Goal: Check status: Check status

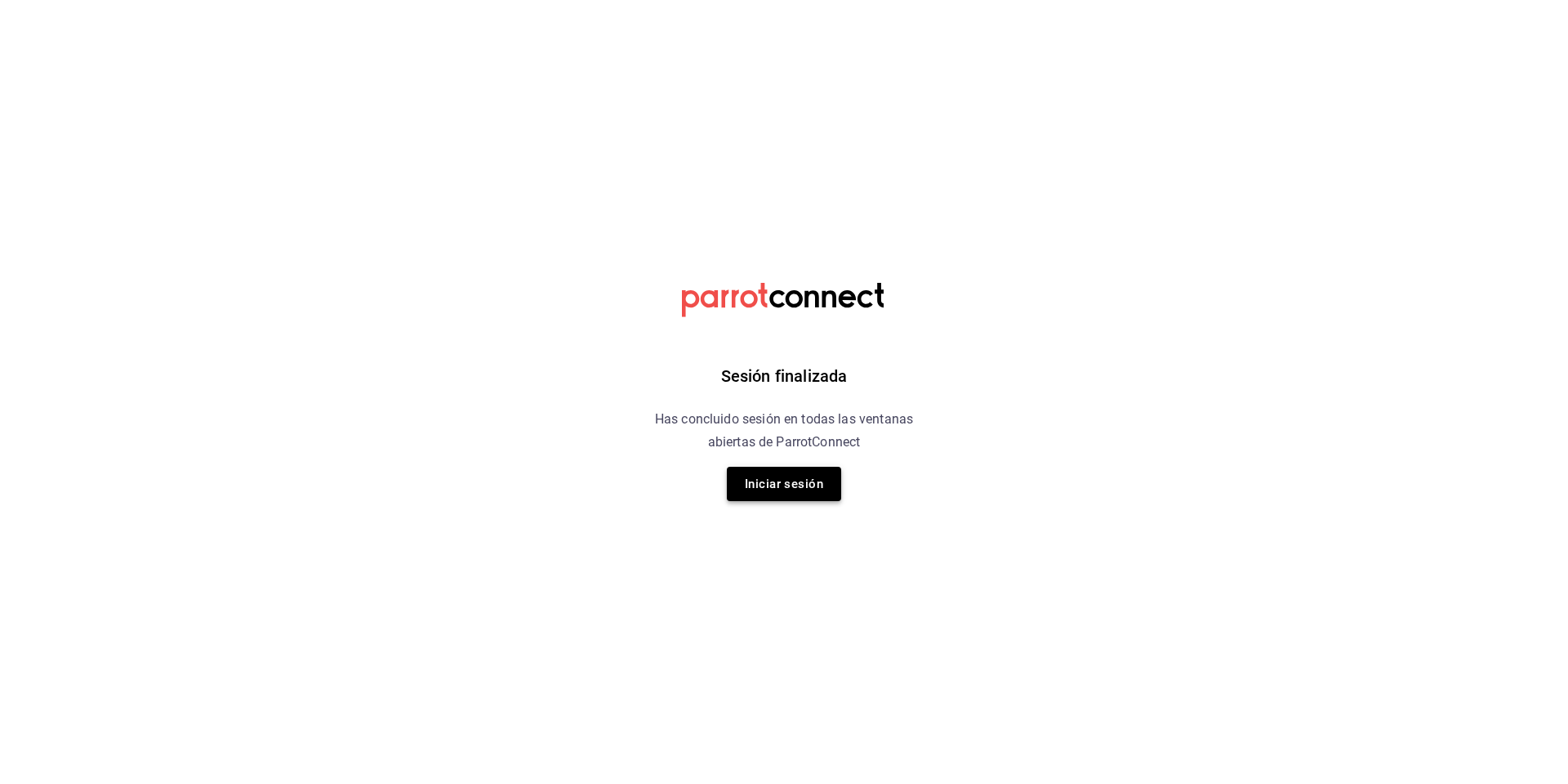
click at [810, 491] on button "Iniciar sesión" at bounding box center [784, 484] width 114 height 35
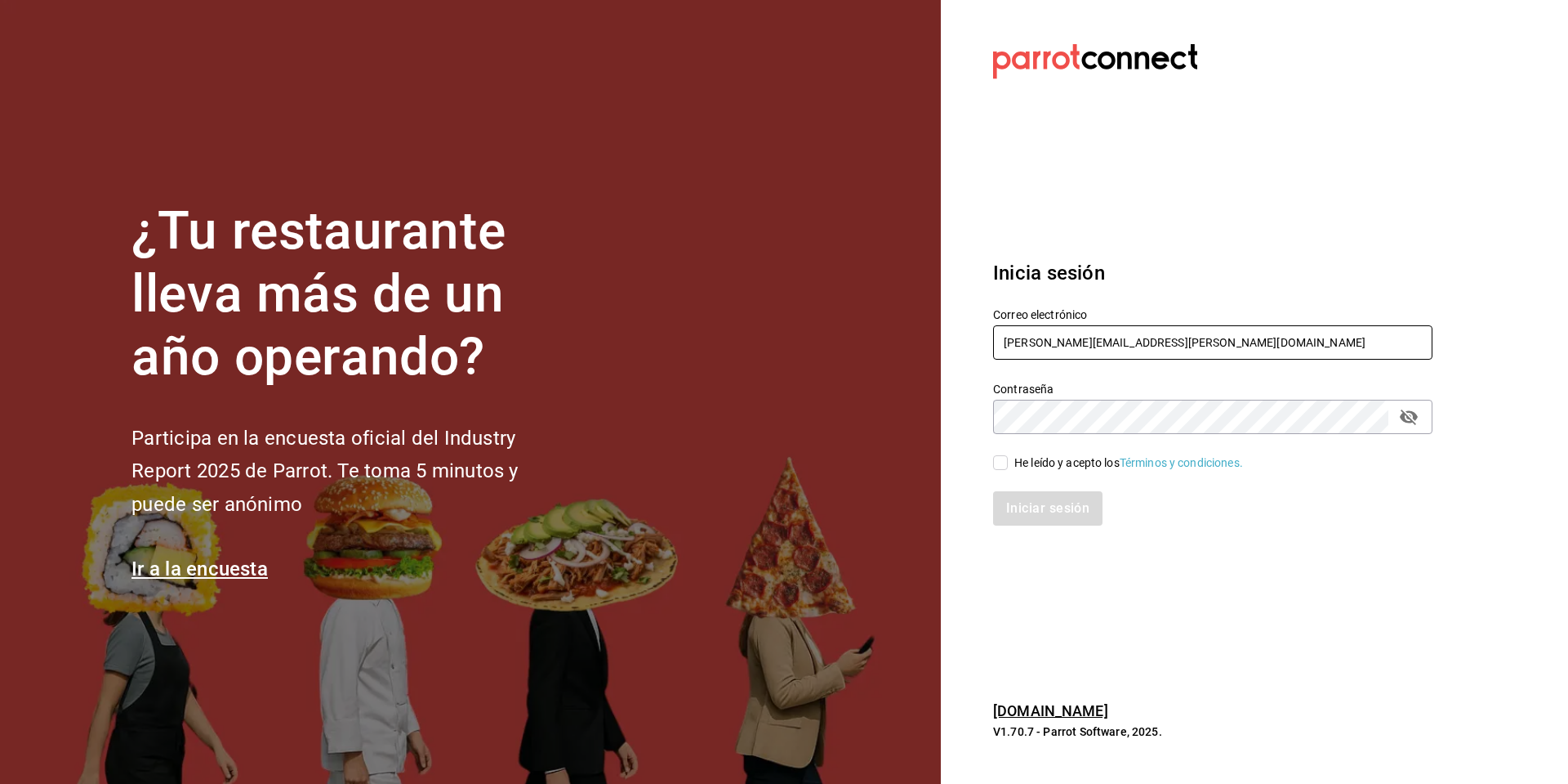
type input "[PERSON_NAME][EMAIL_ADDRESS][PERSON_NAME][DOMAIN_NAME]"
click at [1000, 462] on input "He leído y acepto los Términos y condiciones." at bounding box center [1000, 463] width 15 height 15
checkbox input "true"
click at [1023, 502] on button "Iniciar sesión" at bounding box center [1049, 509] width 112 height 35
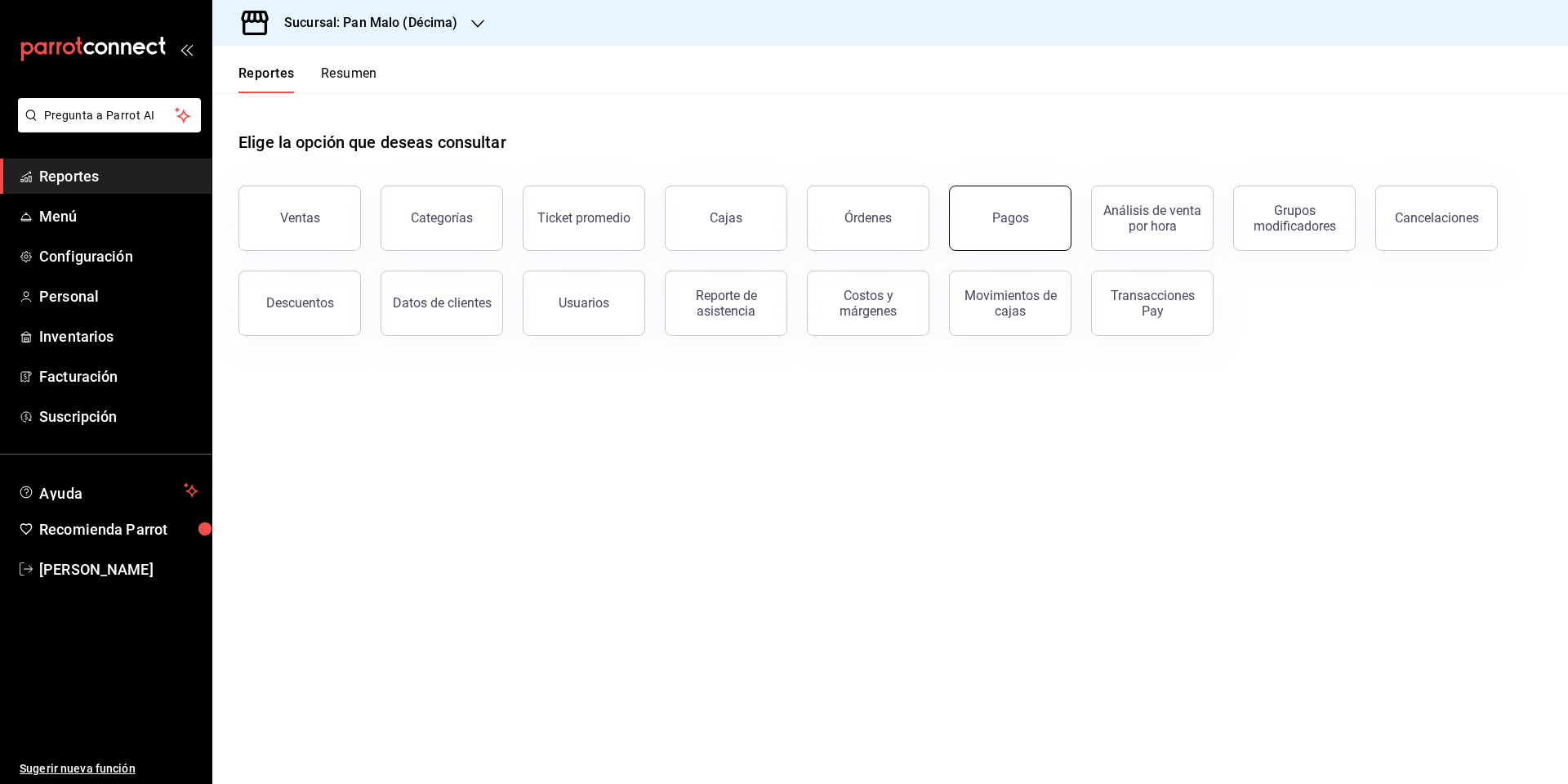
click at [1014, 223] on div "Pagos" at bounding box center [1011, 218] width 37 height 16
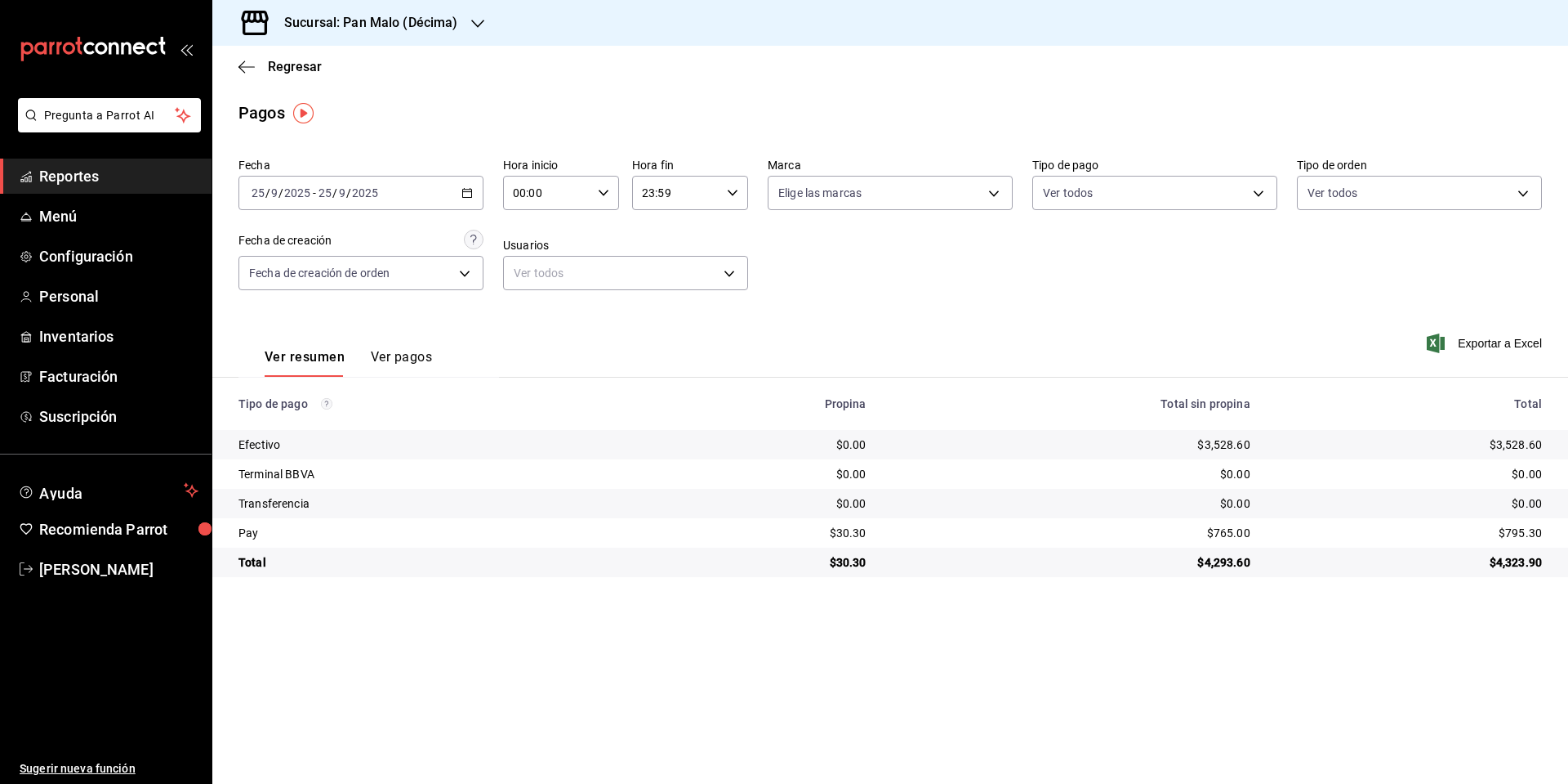
click at [468, 199] on div "2025-09-25 25 / 9 / 2025 - 2025-09-25 25 / 9 / 2025" at bounding box center [361, 193] width 245 height 35
click at [280, 423] on span "Rango de fechas" at bounding box center [315, 426] width 126 height 17
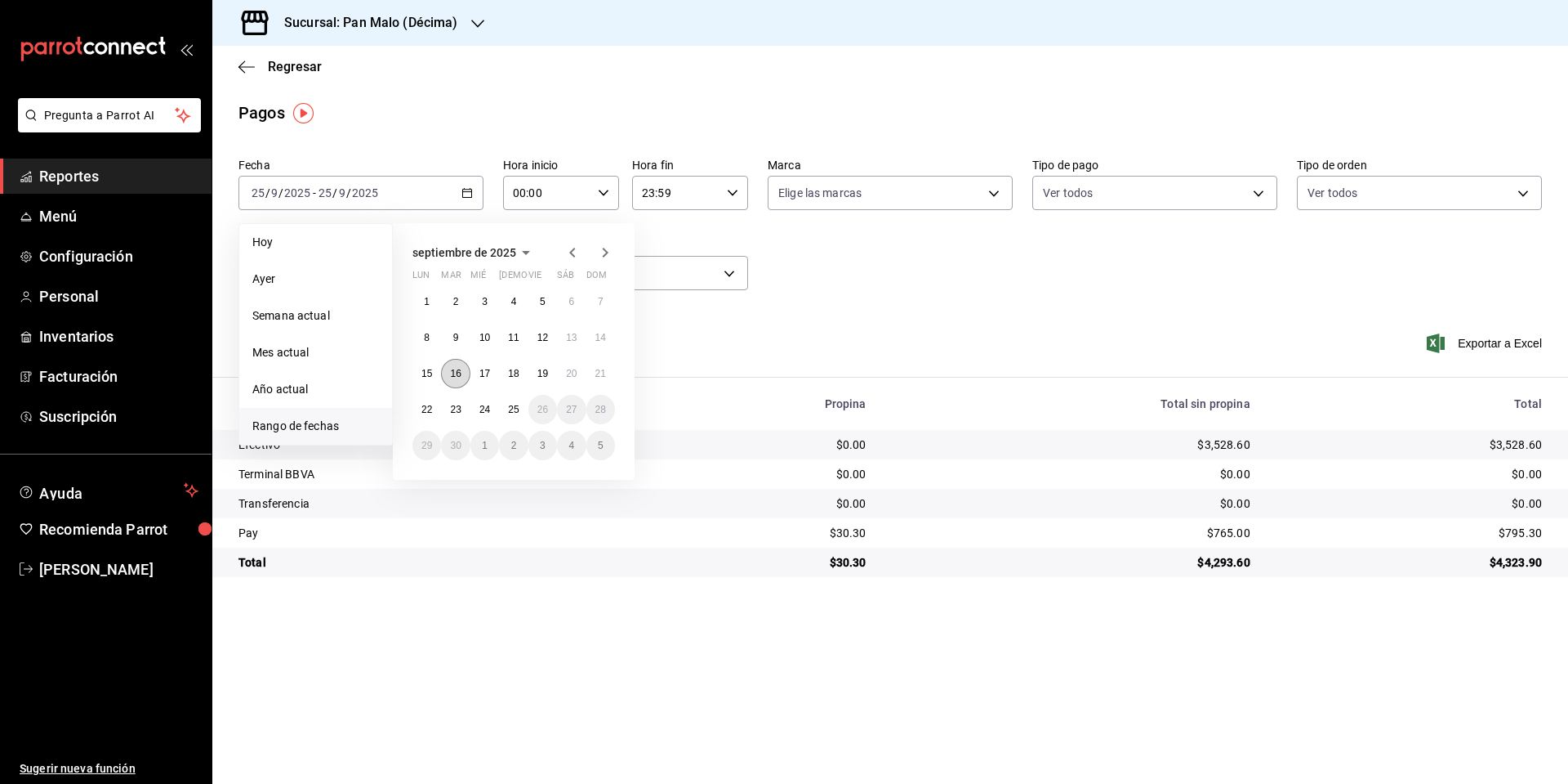
click at [459, 377] on abbr "16" at bounding box center [455, 373] width 11 height 12
click at [511, 415] on abbr "25" at bounding box center [514, 409] width 11 height 12
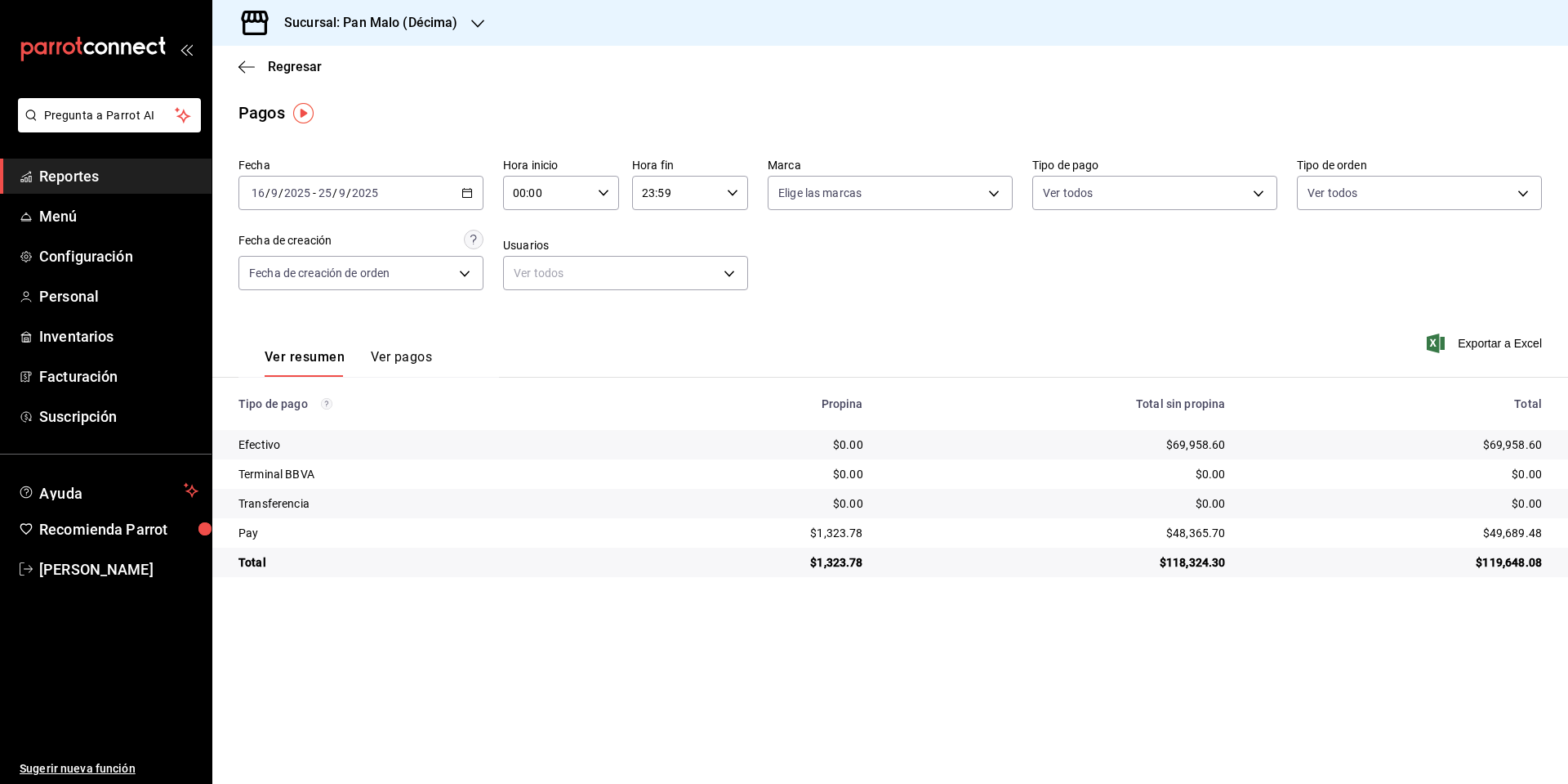
click at [413, 351] on button "Ver pagos" at bounding box center [401, 363] width 61 height 27
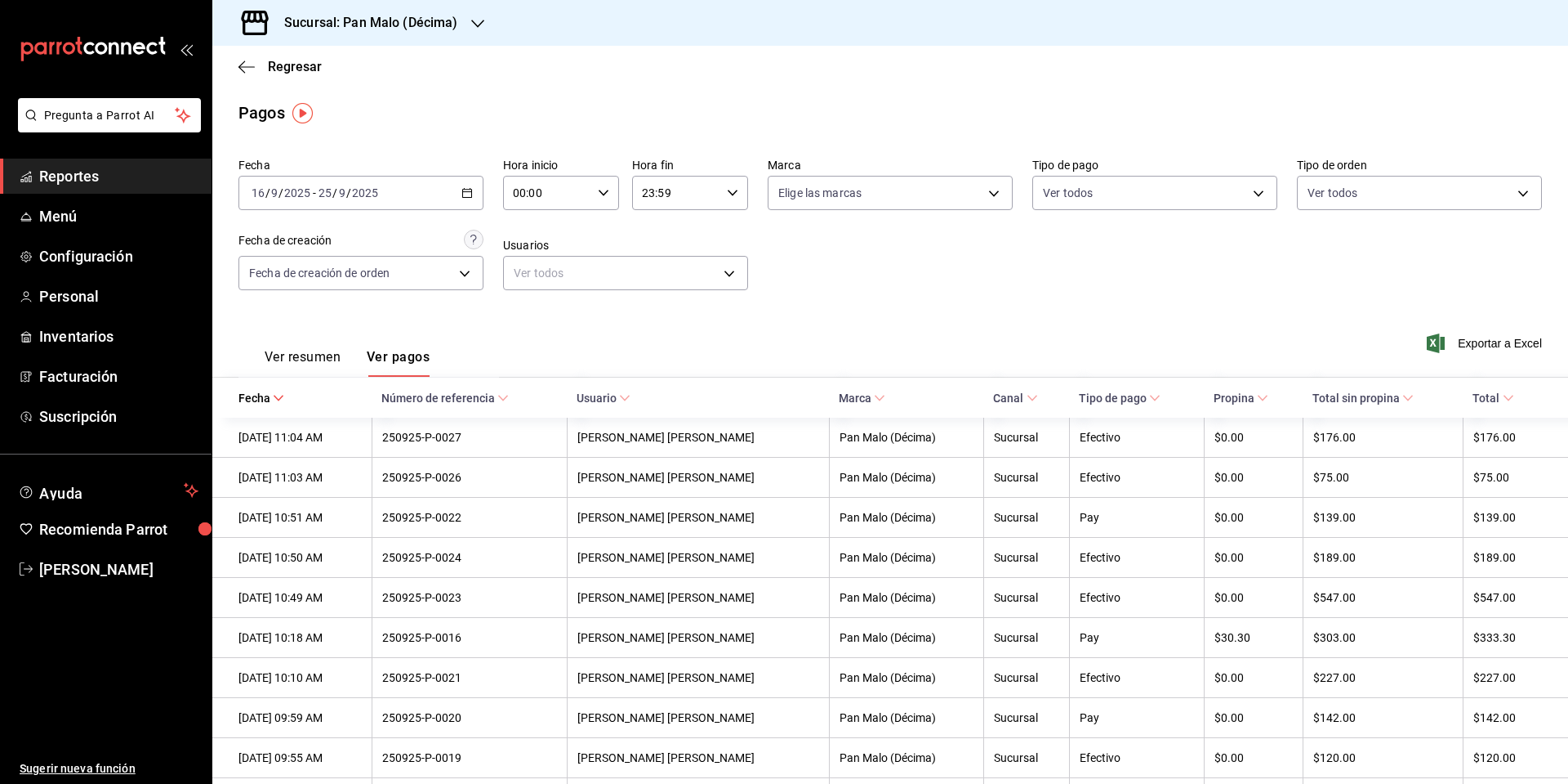
scroll to position [0, 1]
click at [327, 351] on button "Ver resumen" at bounding box center [302, 363] width 76 height 27
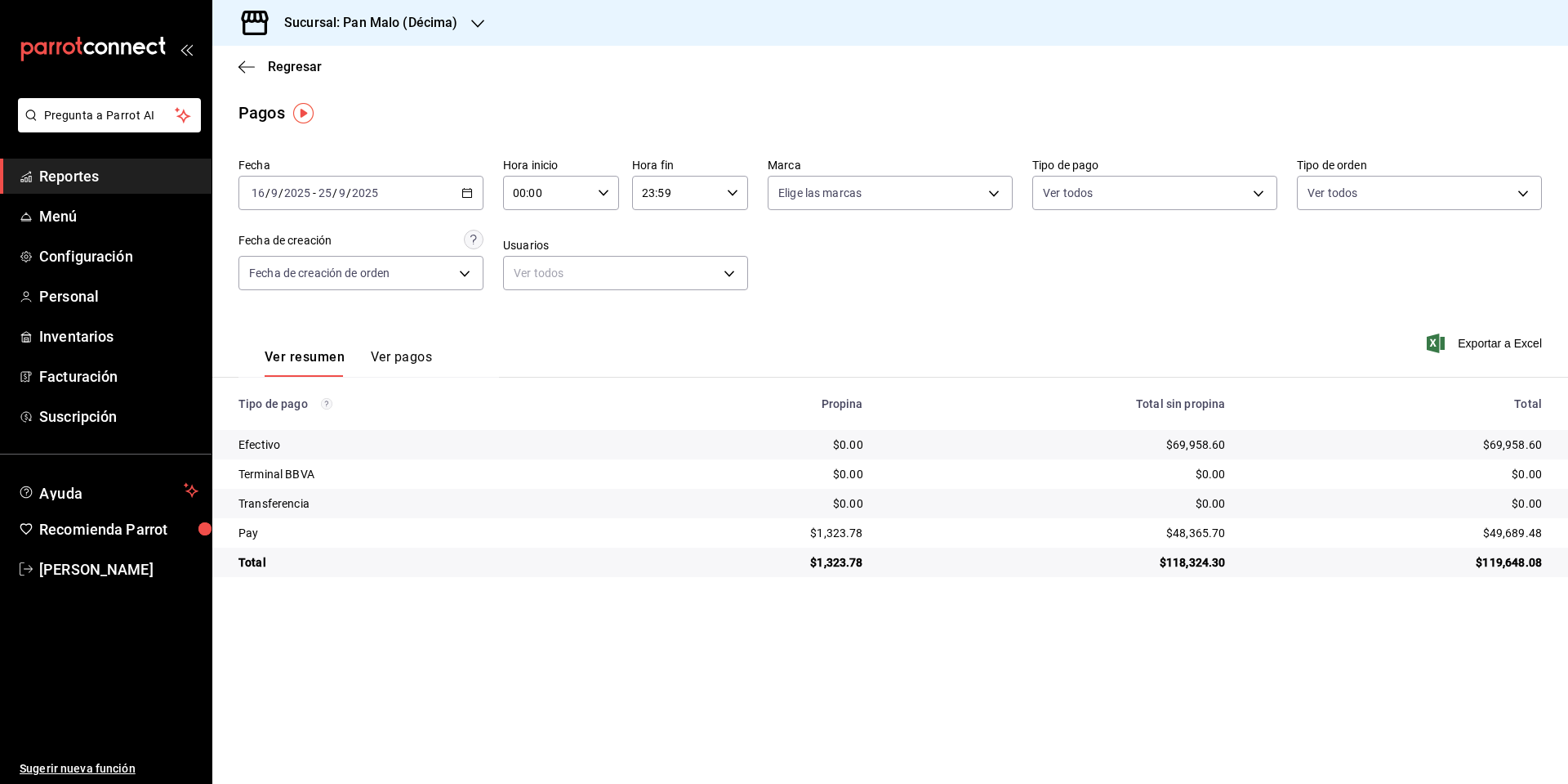
click at [472, 192] on div "2025-09-16 16 / 9 / 2025 - 2025-09-25 25 / 9 / 2025" at bounding box center [361, 193] width 245 height 35
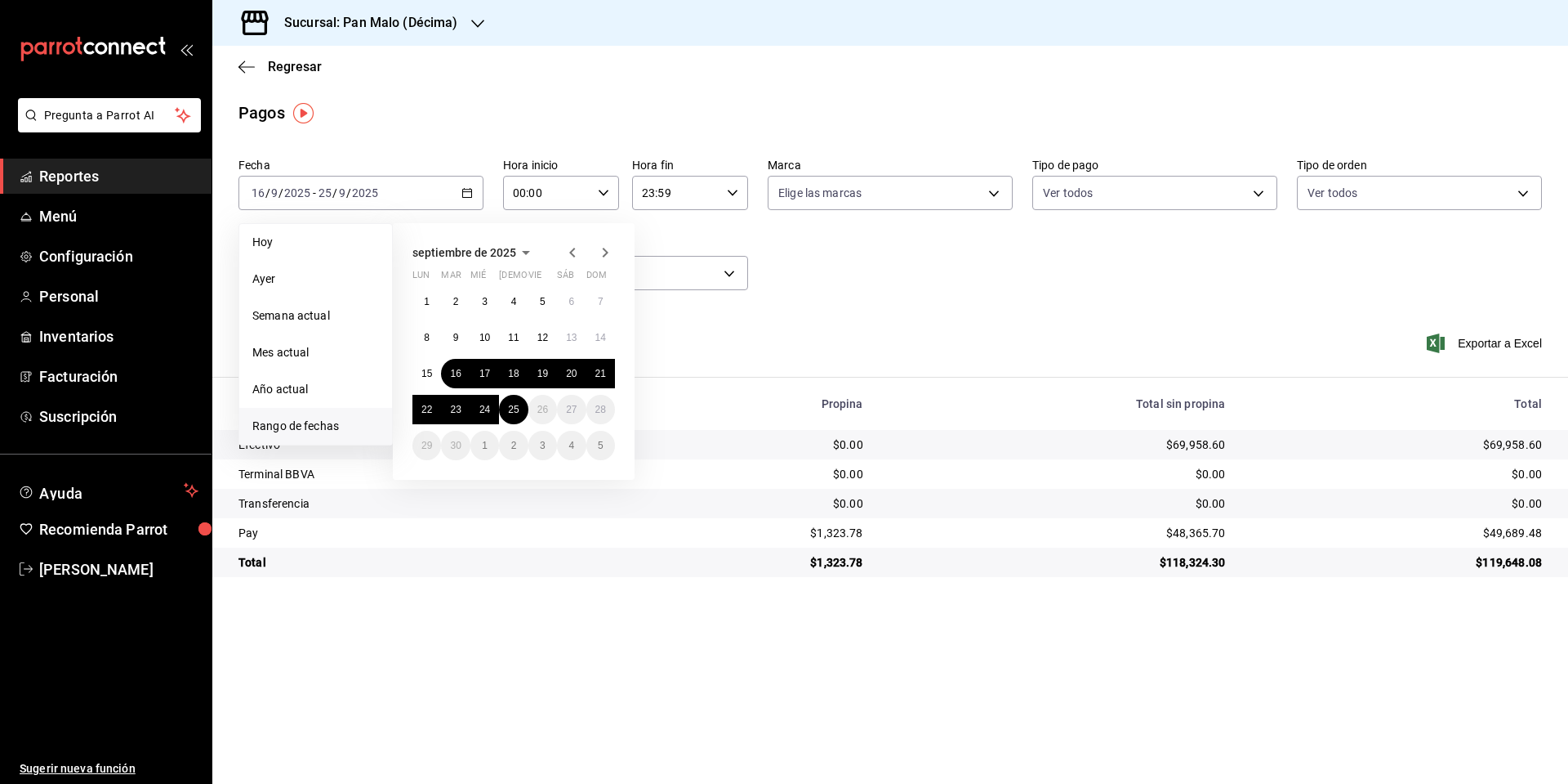
click at [86, 175] on span "Reportes" at bounding box center [119, 176] width 159 height 22
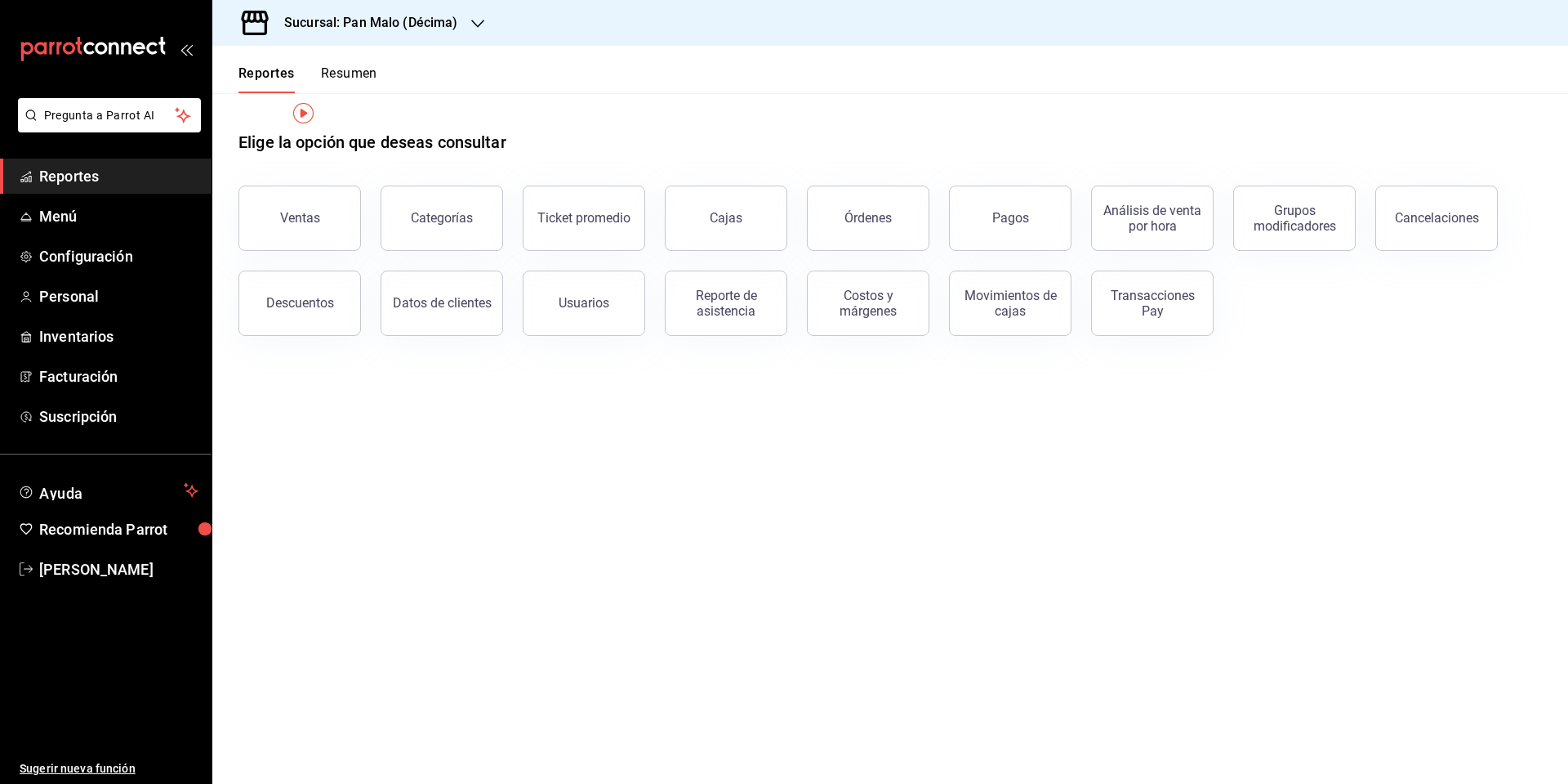
click at [86, 175] on span "Reportes" at bounding box center [119, 176] width 159 height 22
click at [243, 218] on div "Ventas" at bounding box center [289, 208] width 142 height 85
click at [298, 228] on button "Ventas" at bounding box center [300, 218] width 123 height 65
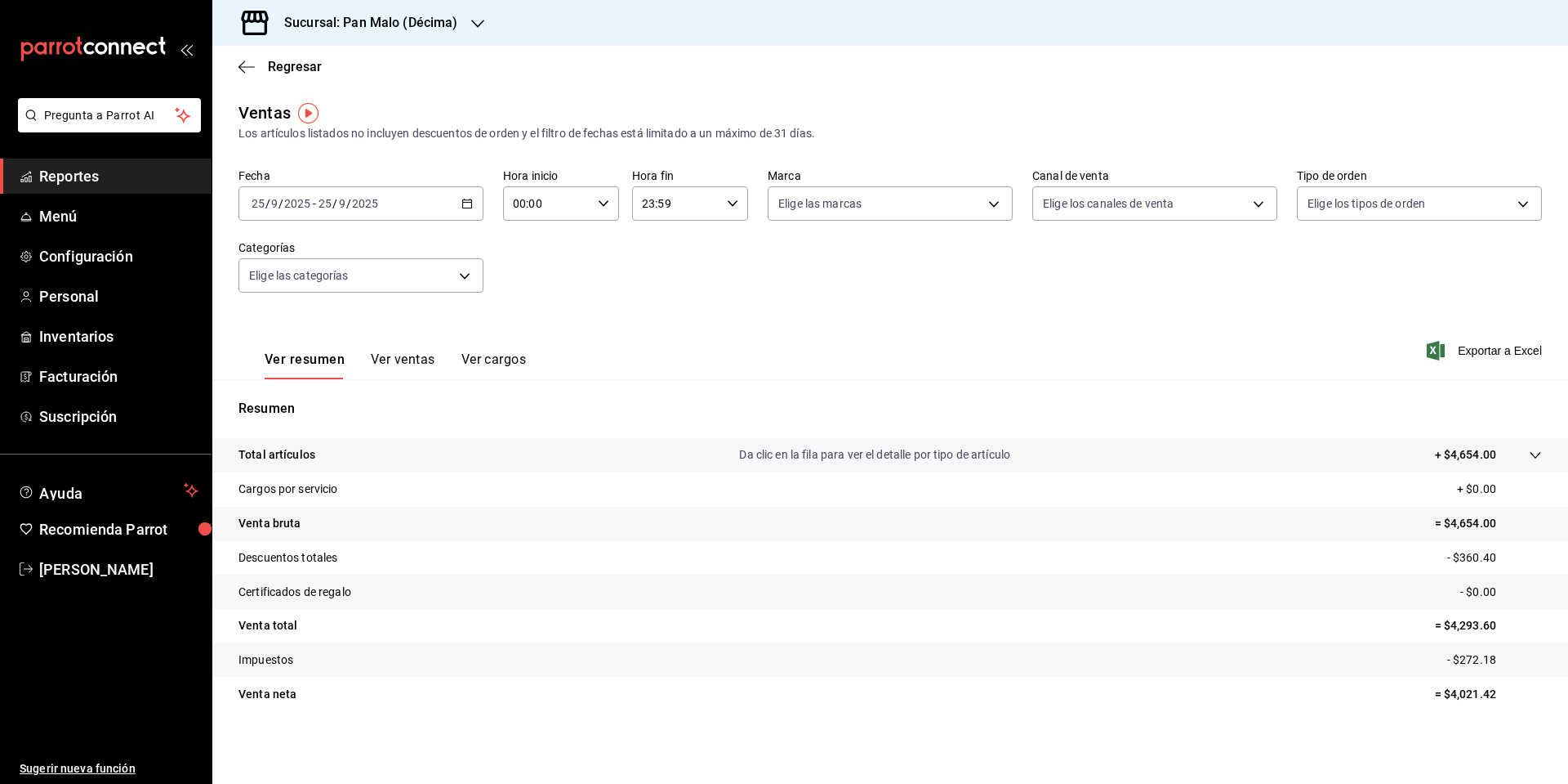
click at [468, 202] on icon "button" at bounding box center [467, 203] width 12 height 12
click at [304, 286] on span "Ayer" at bounding box center [315, 289] width 126 height 17
